Goal: Task Accomplishment & Management: Manage account settings

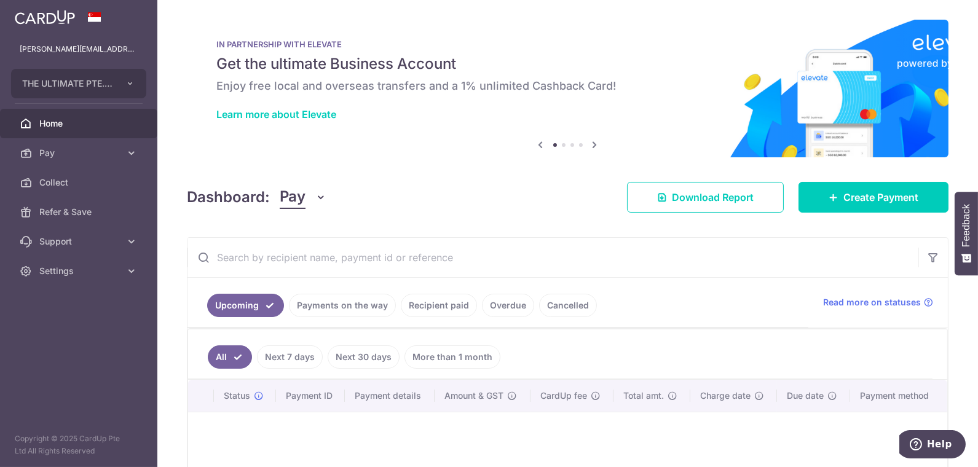
click at [425, 271] on input "text" at bounding box center [552, 257] width 731 height 39
click at [425, 305] on link "Recipient paid" at bounding box center [439, 305] width 76 height 23
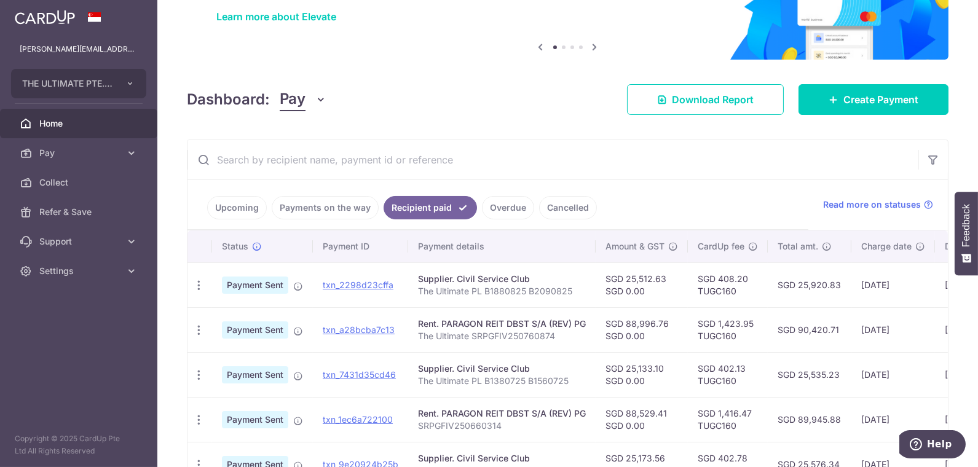
scroll to position [102, 0]
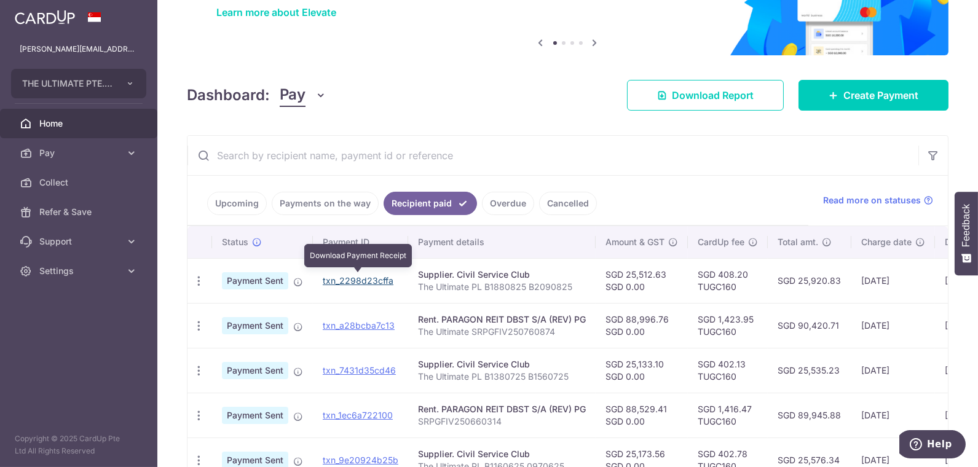
click at [368, 279] on link "txn_2298d23cffa" at bounding box center [358, 280] width 71 height 10
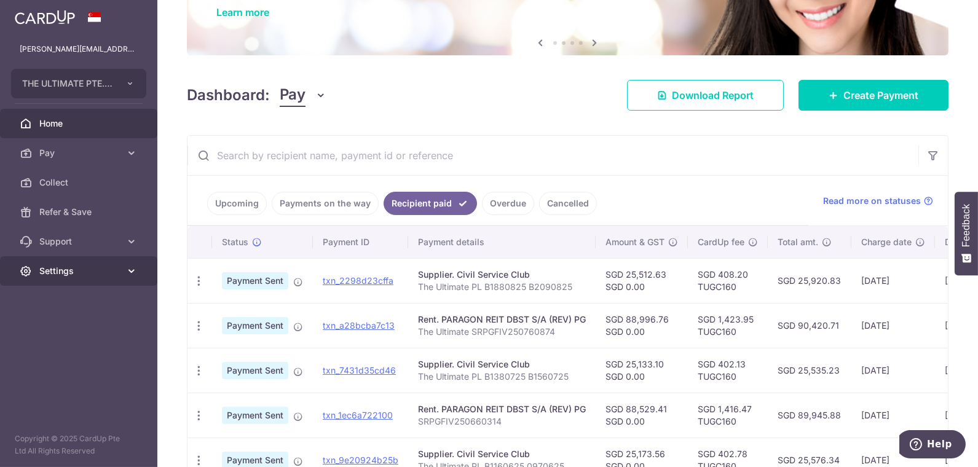
click at [51, 277] on link "Settings" at bounding box center [78, 271] width 157 height 30
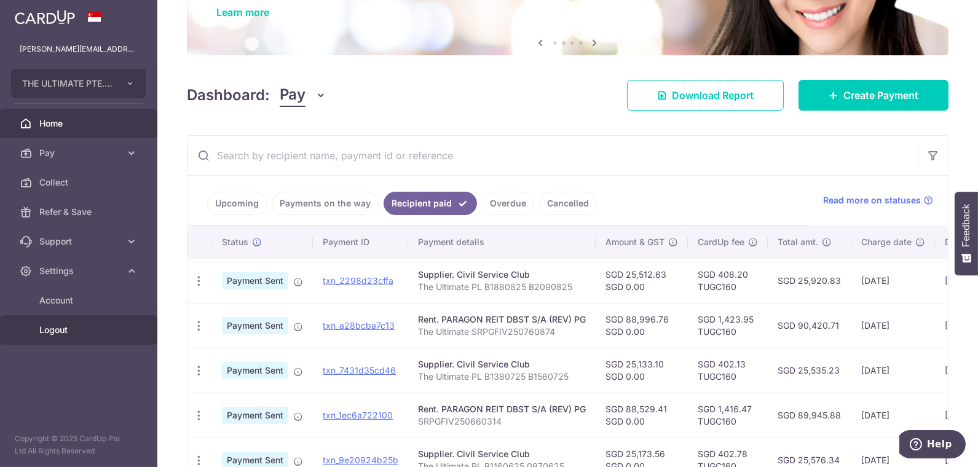
click at [57, 329] on span "Logout" at bounding box center [79, 330] width 81 height 12
